Goal: Navigation & Orientation: Find specific page/section

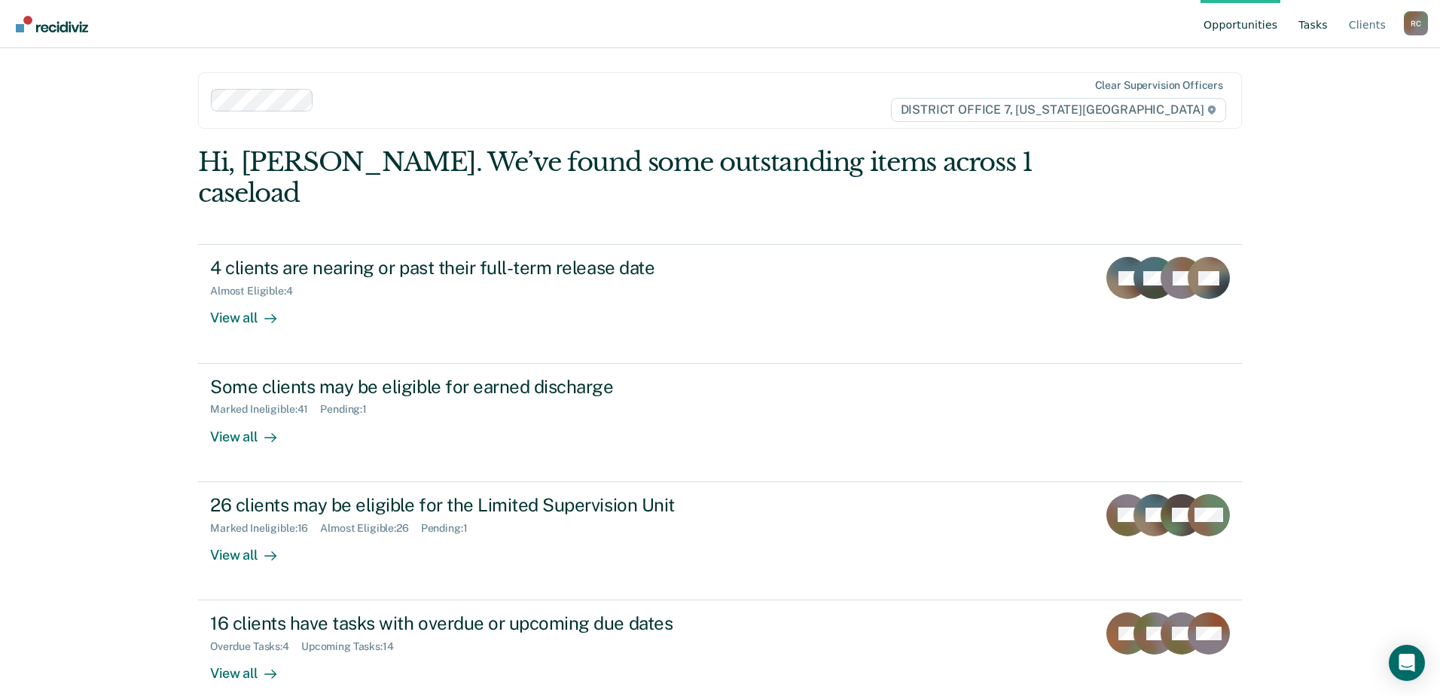
click at [1301, 29] on link "Tasks" at bounding box center [1313, 24] width 35 height 48
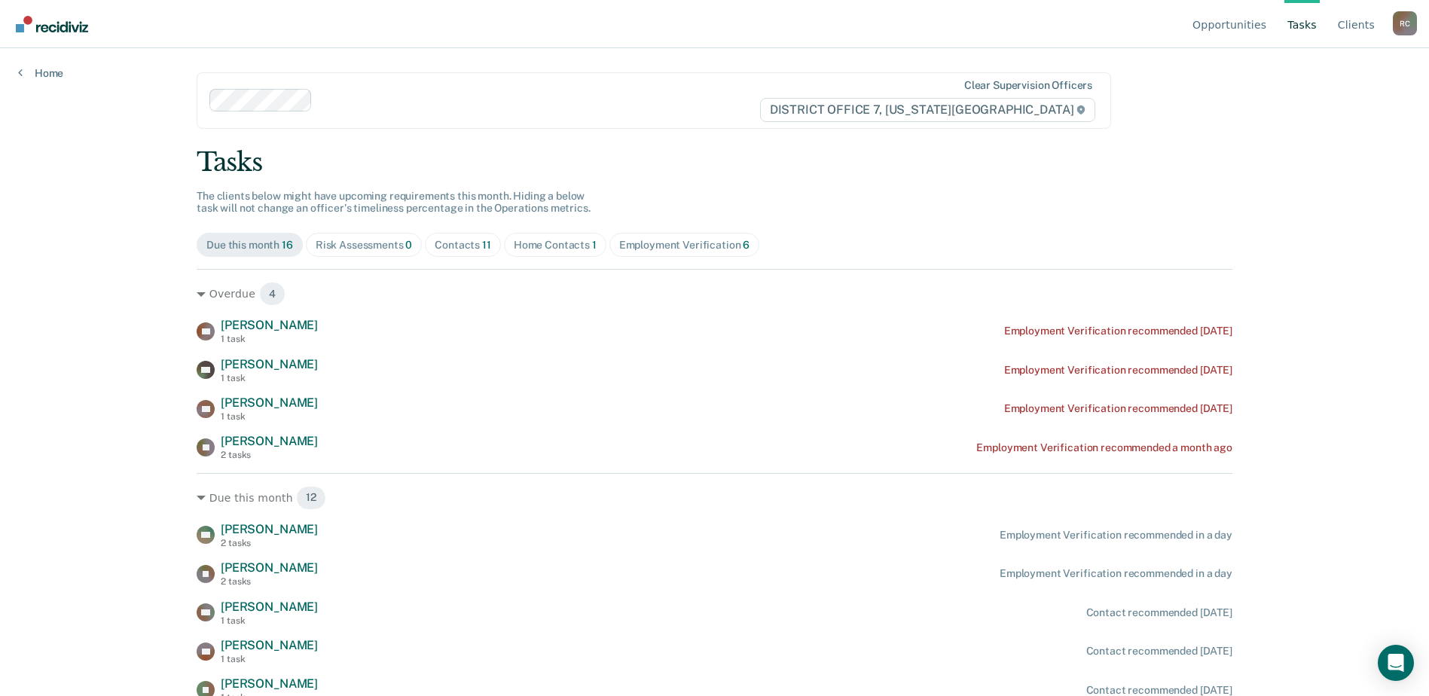
click at [1335, 31] on ul "Opportunities Tasks Client s" at bounding box center [1290, 24] width 203 height 48
click at [1372, 14] on link "Client s" at bounding box center [1356, 24] width 43 height 48
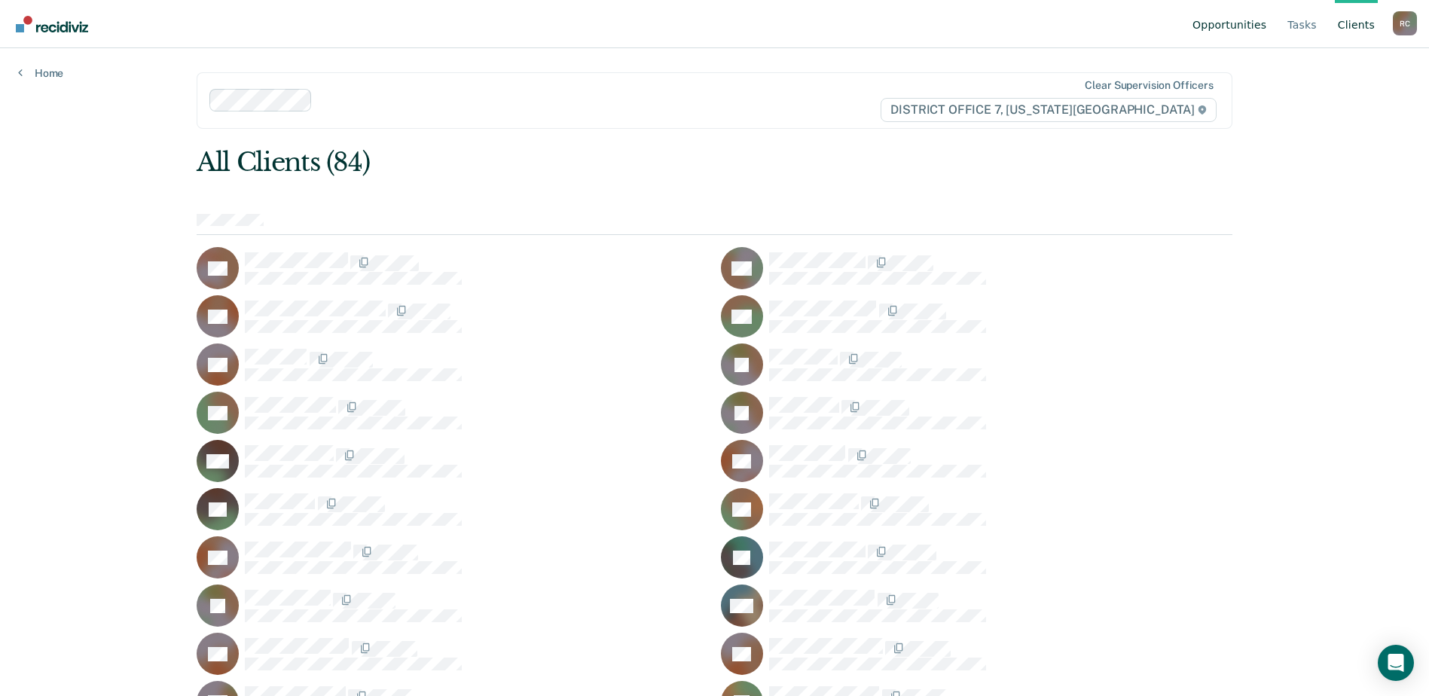
click at [1249, 33] on link "Opportunities" at bounding box center [1229, 24] width 80 height 48
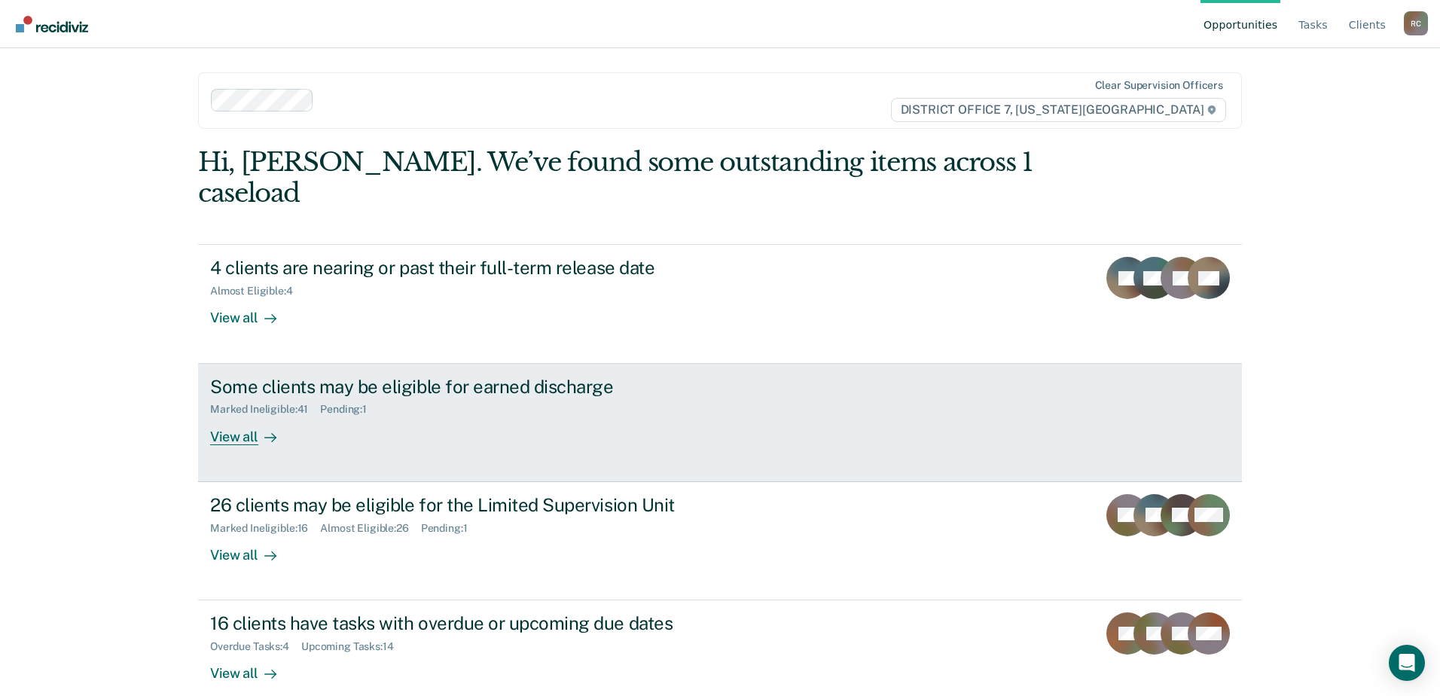
click at [573, 376] on div "Some clients may be eligible for earned discharge" at bounding box center [474, 387] width 529 height 22
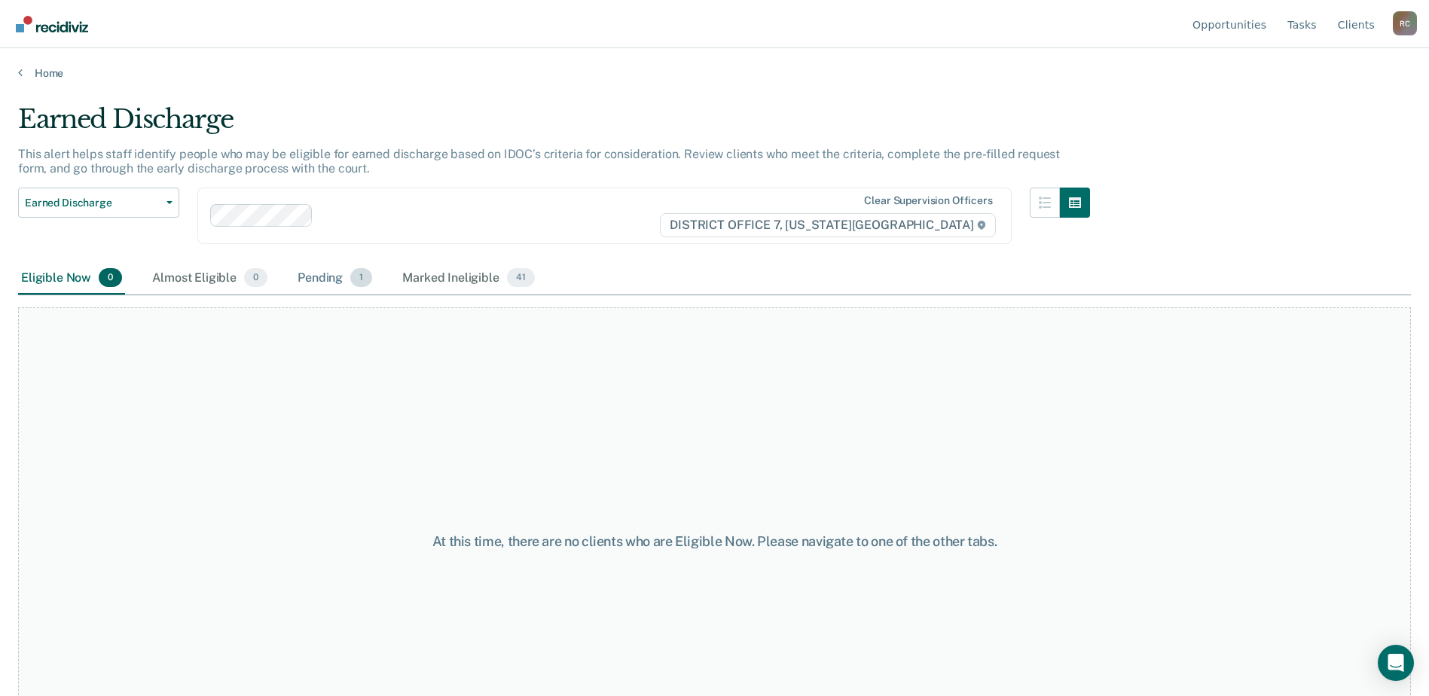
click at [301, 279] on div "Pending 1" at bounding box center [335, 278] width 81 height 33
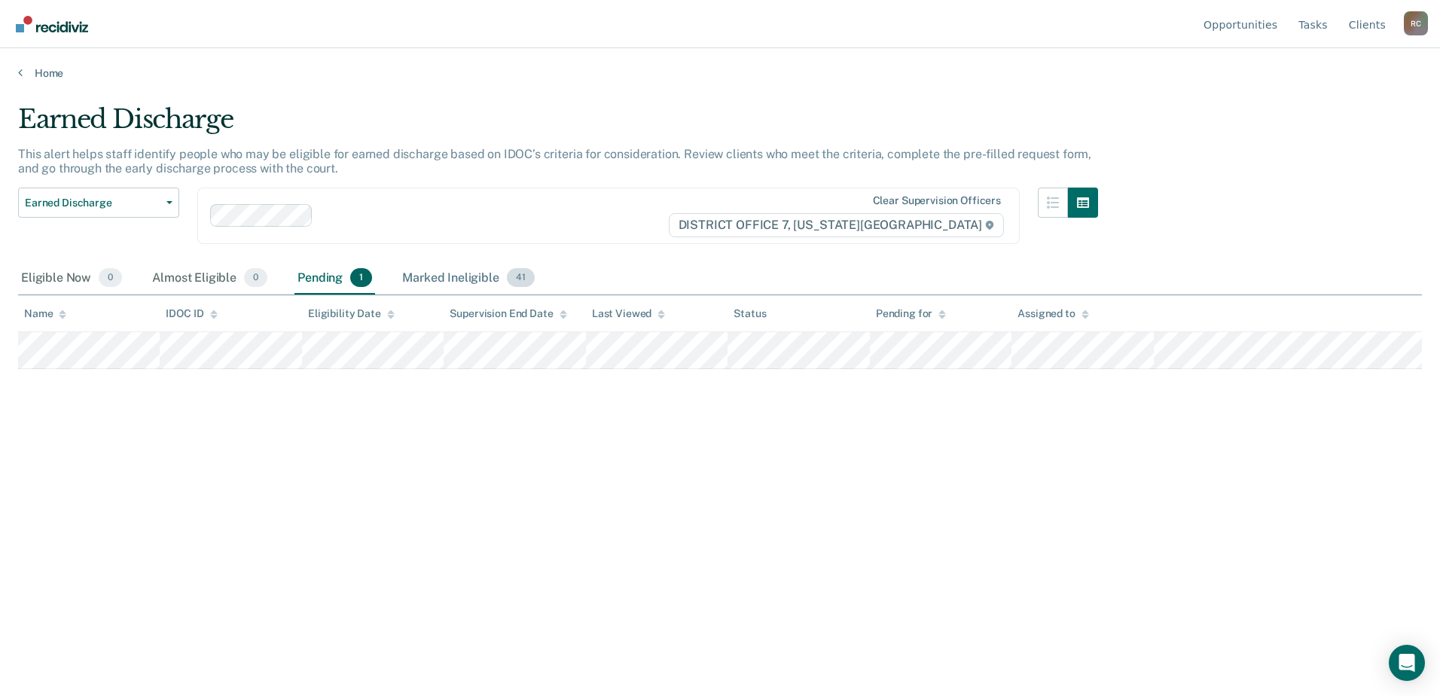
click at [456, 284] on div "Marked Ineligible 41" at bounding box center [468, 278] width 138 height 33
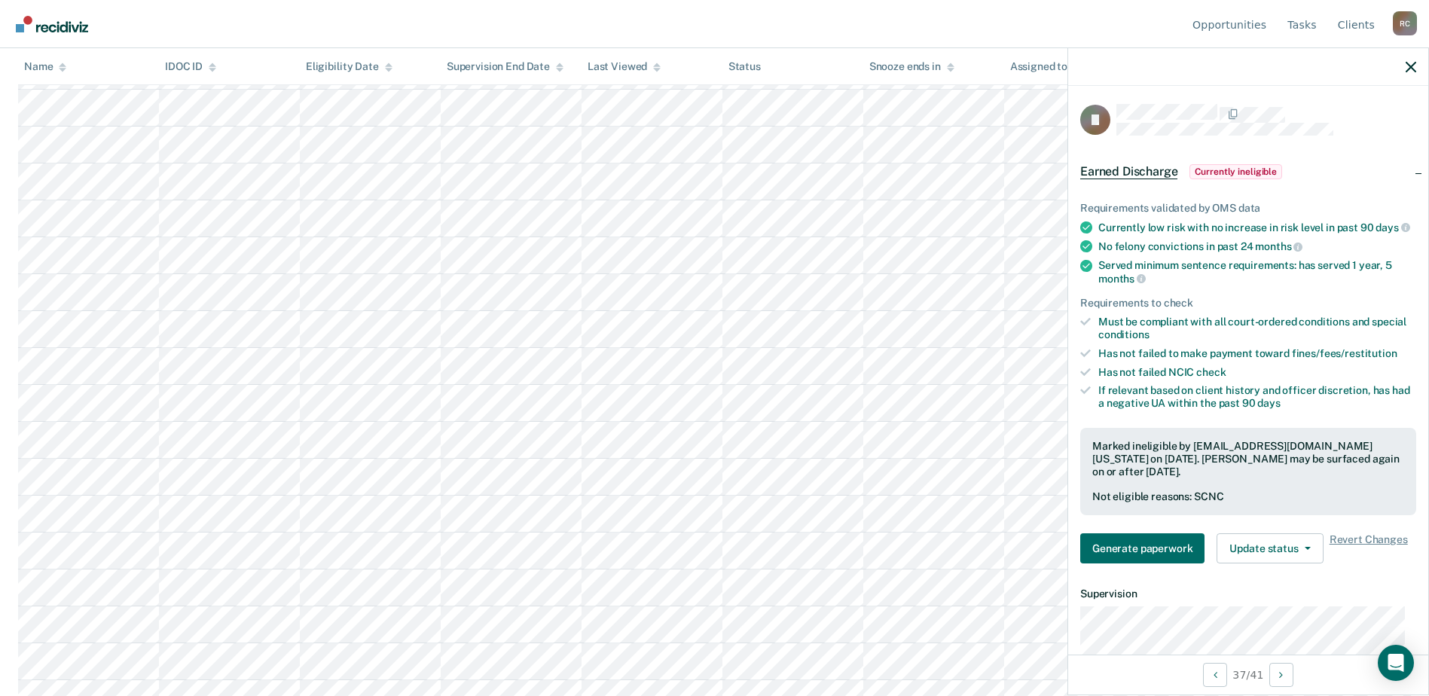
scroll to position [1149, 0]
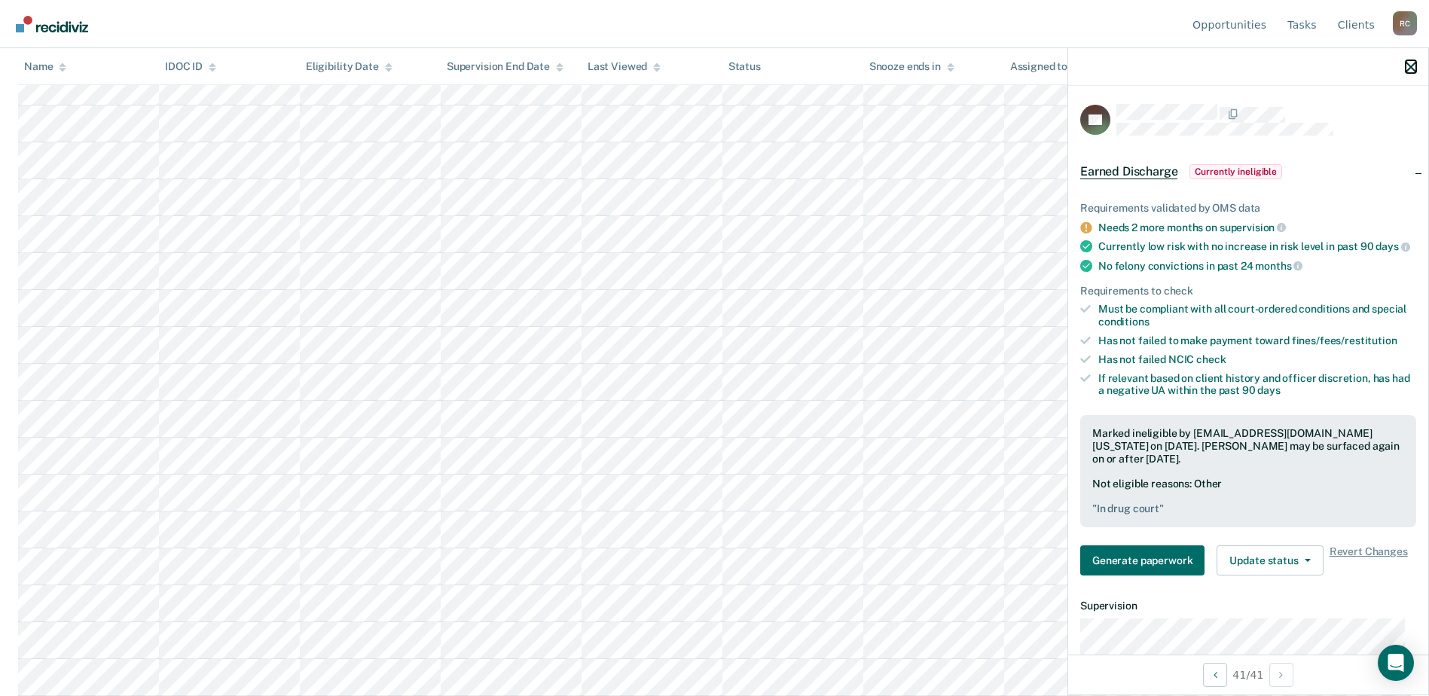
click at [1409, 66] on icon "button" at bounding box center [1411, 67] width 11 height 11
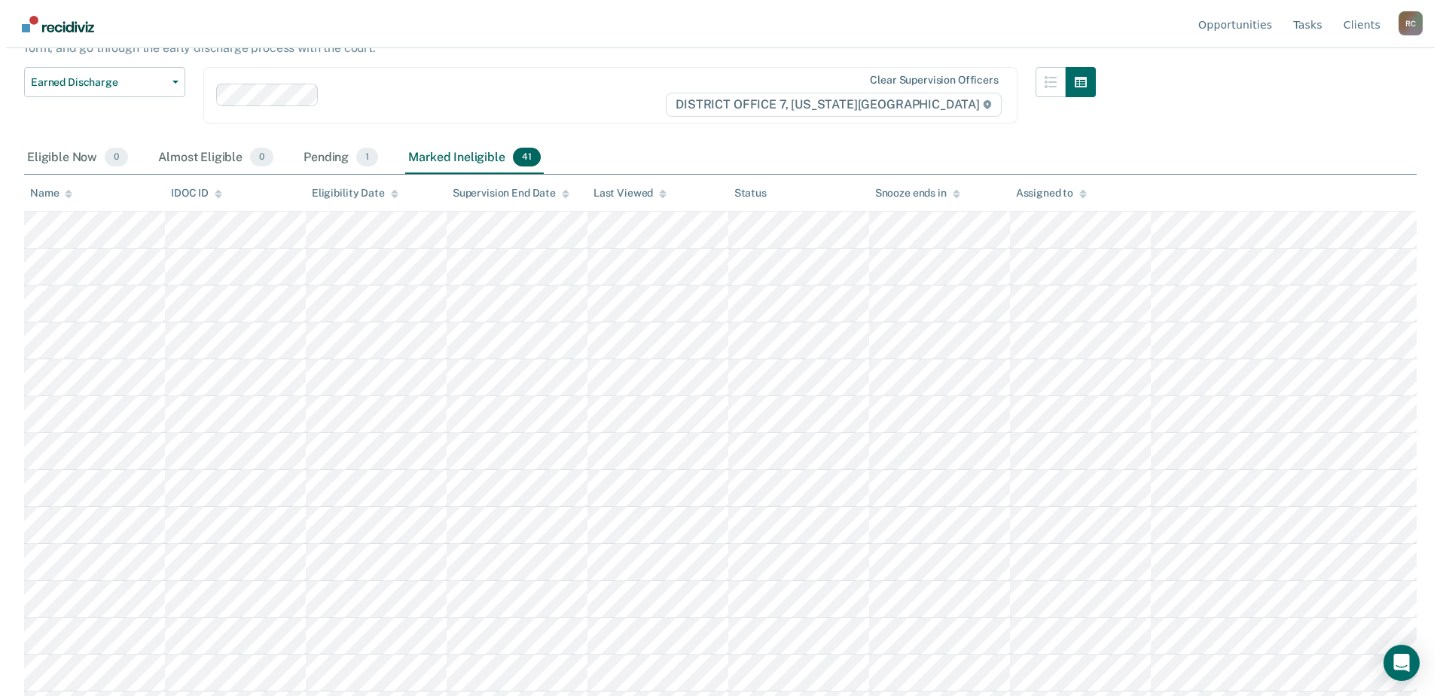
scroll to position [0, 0]
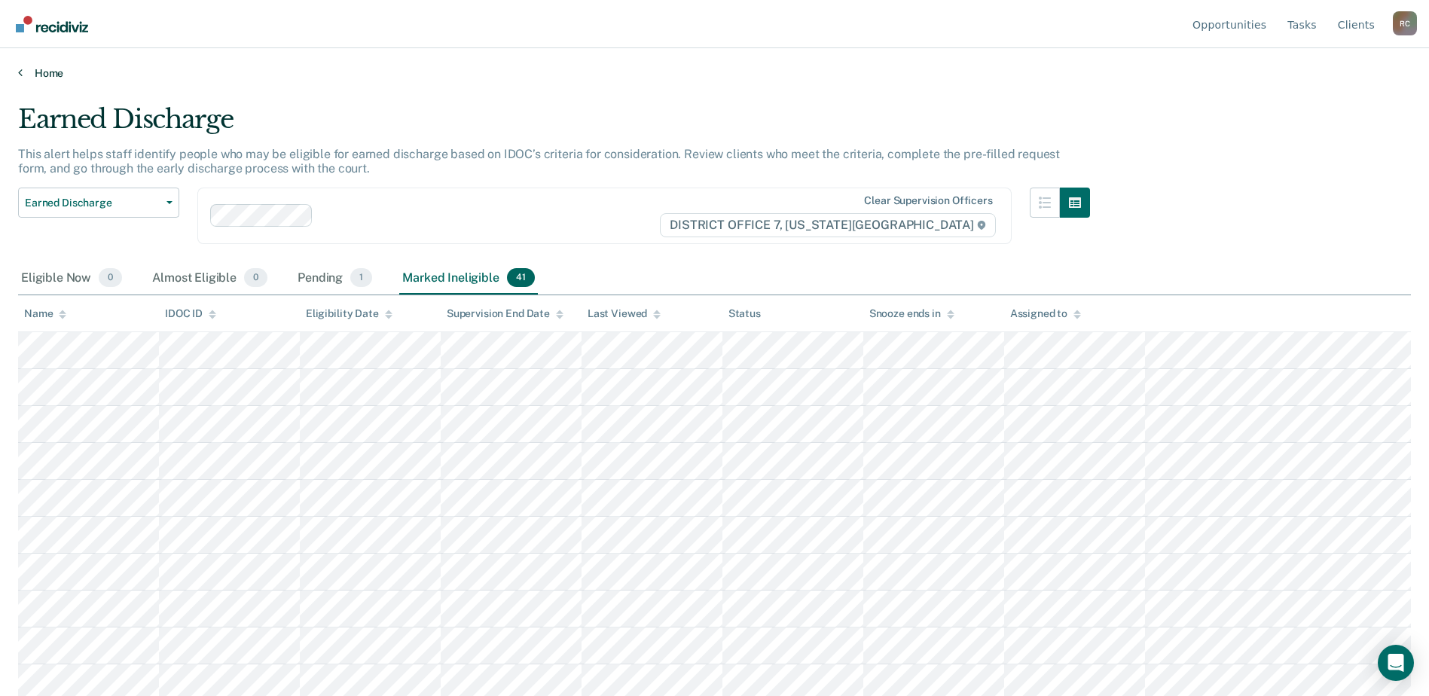
click at [55, 78] on link "Home" at bounding box center [714, 73] width 1393 height 14
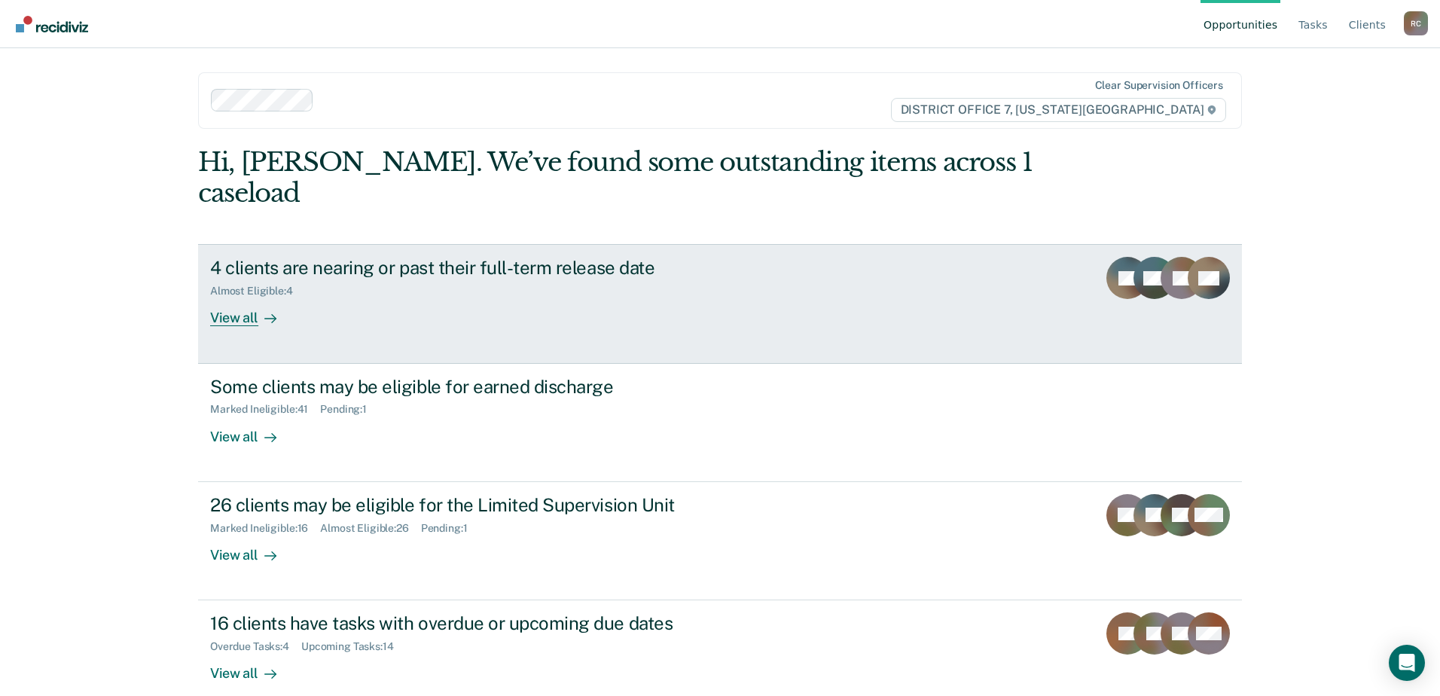
click at [523, 297] on link "4 clients are nearing or past their full-term release date Almost Eligible : 4 …" at bounding box center [720, 303] width 1044 height 119
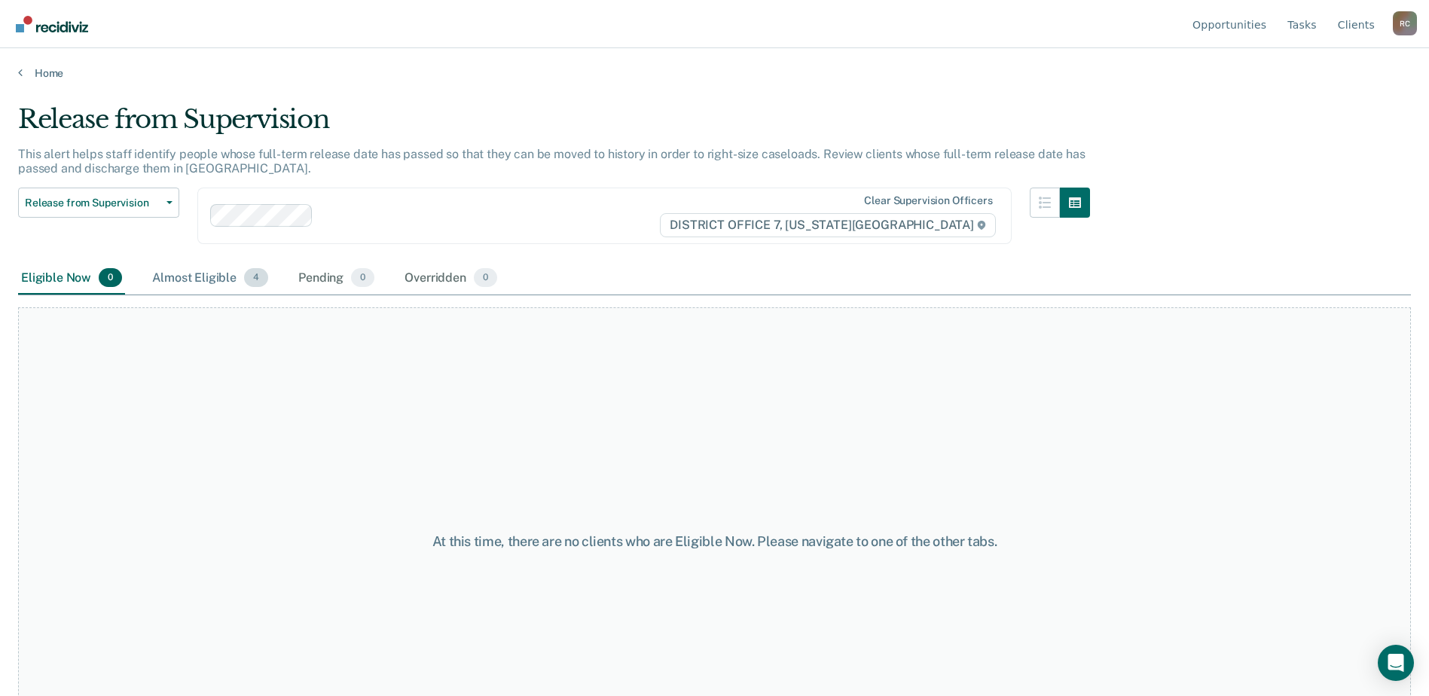
click at [217, 283] on div "Almost Eligible 4" at bounding box center [210, 278] width 122 height 33
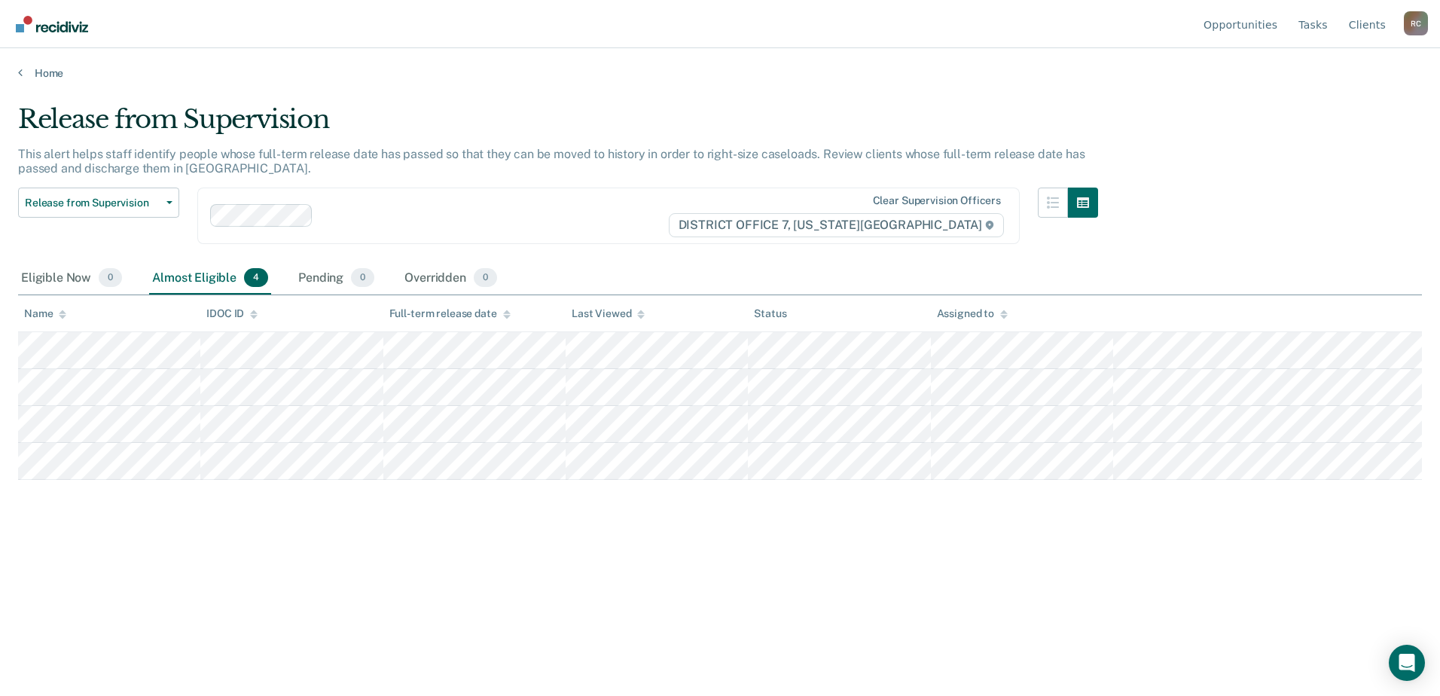
click at [43, 81] on main "Release from Supervision This alert helps staff identify people whose full-term…" at bounding box center [720, 386] width 1440 height 612
click at [44, 75] on link "Home" at bounding box center [720, 73] width 1404 height 14
